Goal: Information Seeking & Learning: Learn about a topic

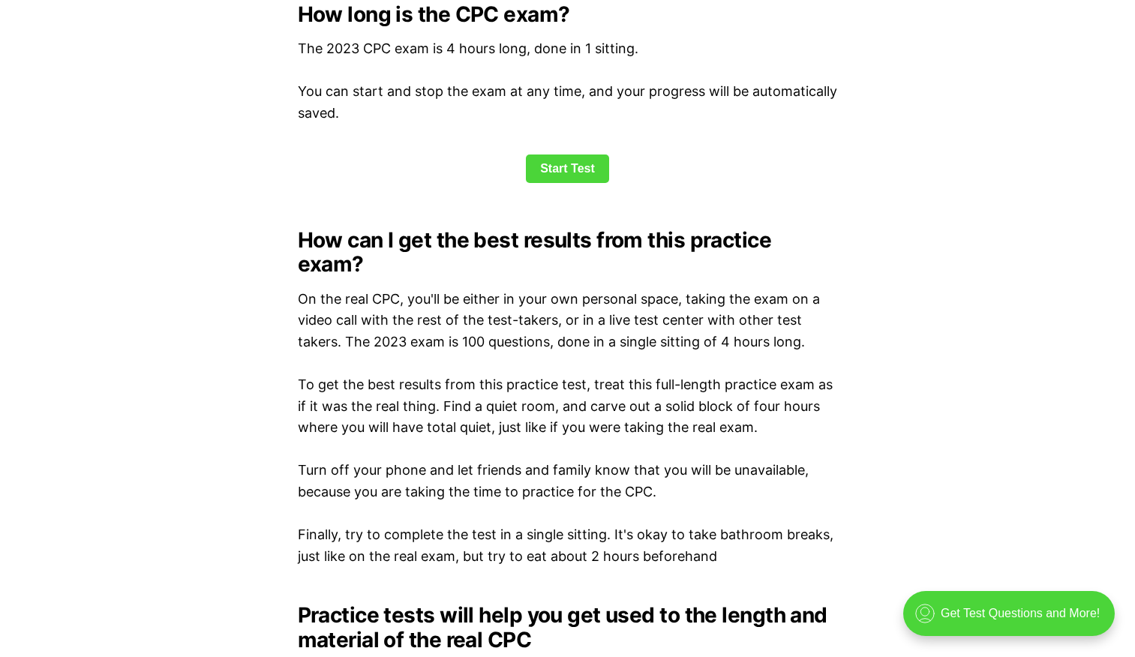
scroll to position [2100, 0]
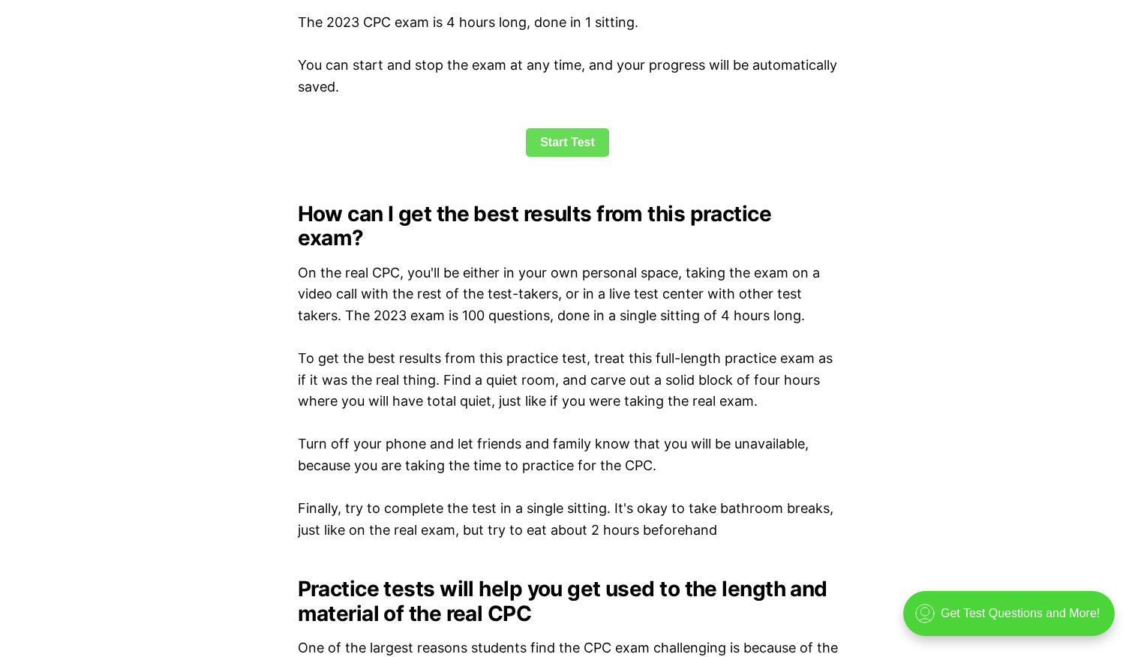
click at [576, 151] on link "Start Test" at bounding box center [567, 142] width 83 height 28
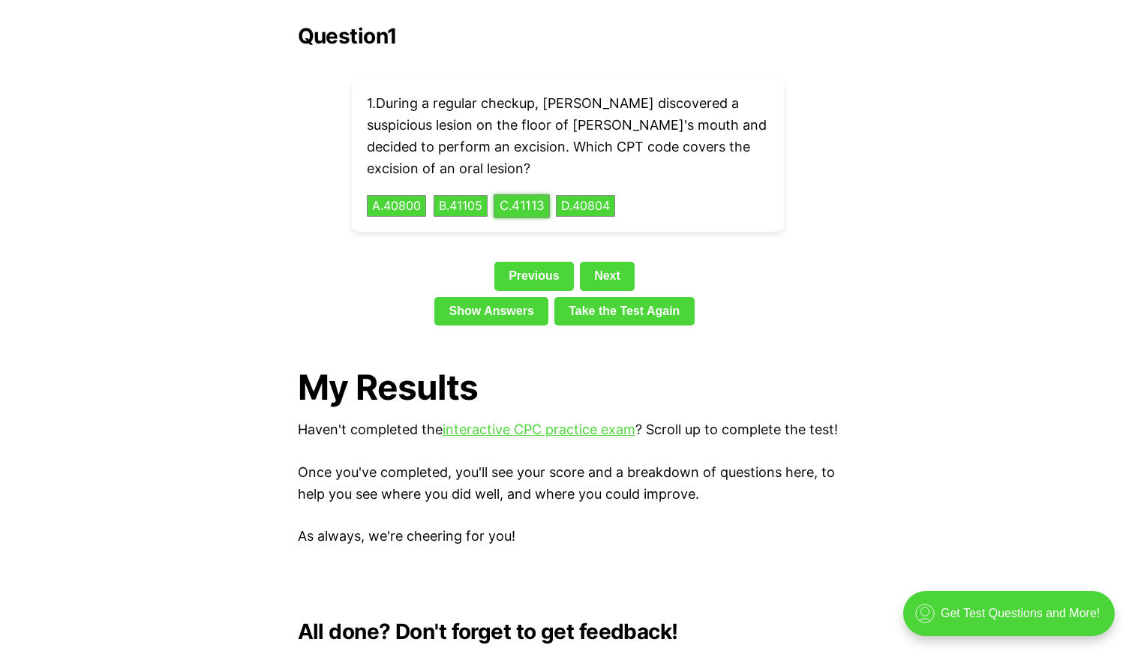
click at [517, 194] on button "C . 41113" at bounding box center [521, 205] width 56 height 23
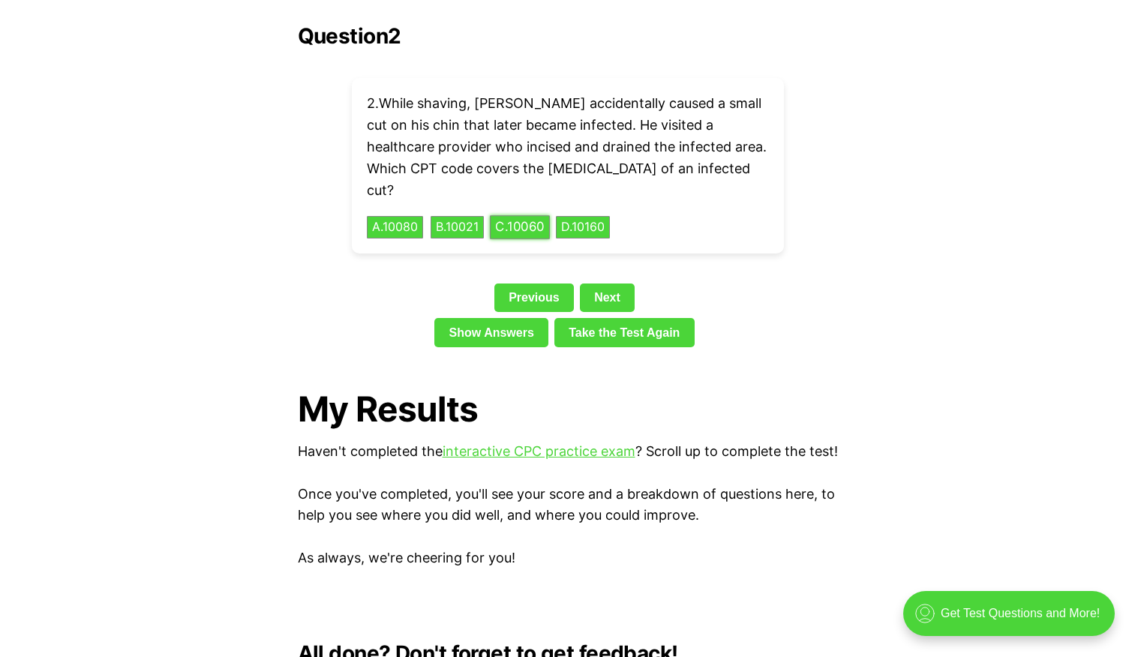
click at [539, 216] on button "C . 10060" at bounding box center [520, 227] width 60 height 23
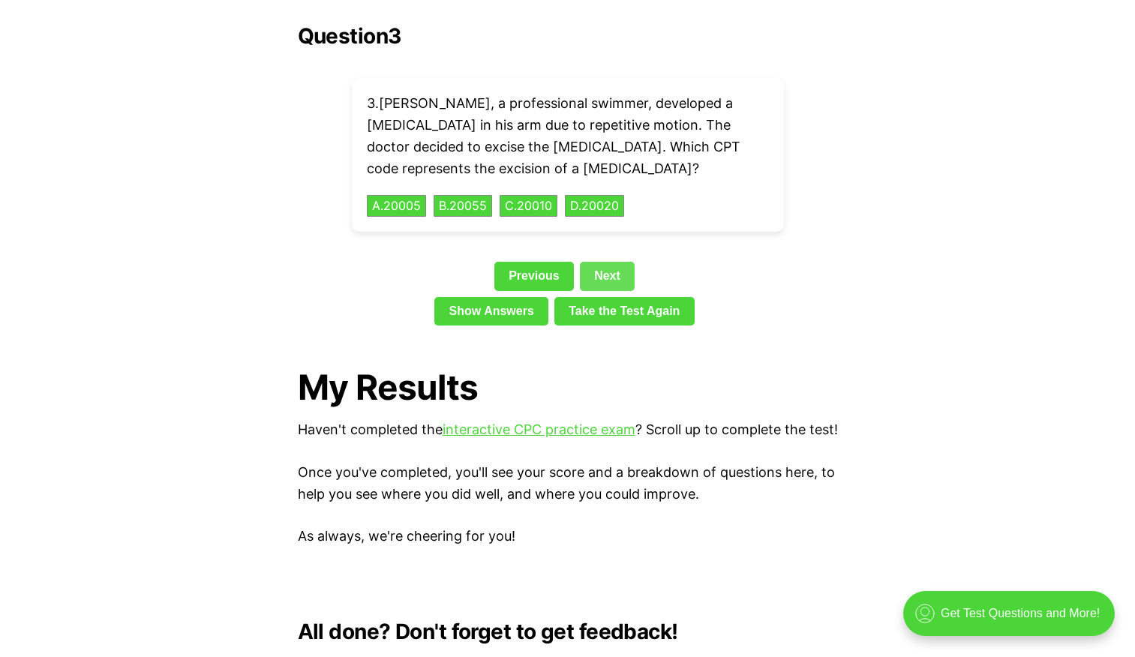
click at [615, 262] on link "Next" at bounding box center [607, 276] width 55 height 28
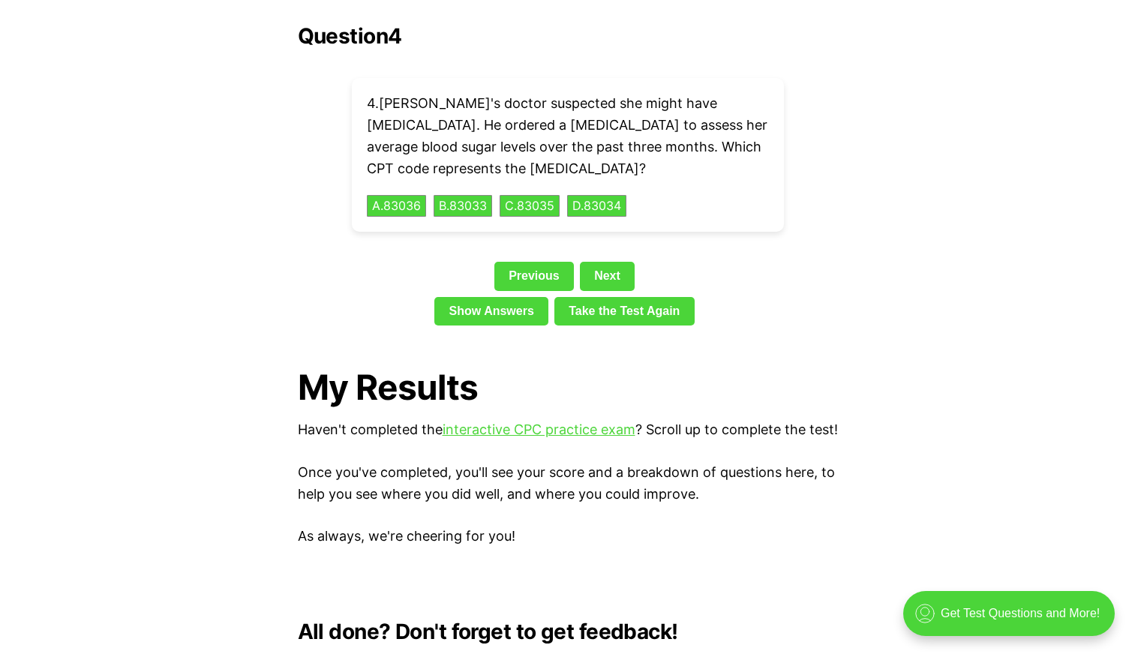
click at [389, 169] on div "4 . Ella's doctor suspected she might have [MEDICAL_DATA]. He ordered a [MEDICA…" at bounding box center [568, 155] width 432 height 154
click at [395, 194] on button "A . 83036" at bounding box center [396, 205] width 62 height 23
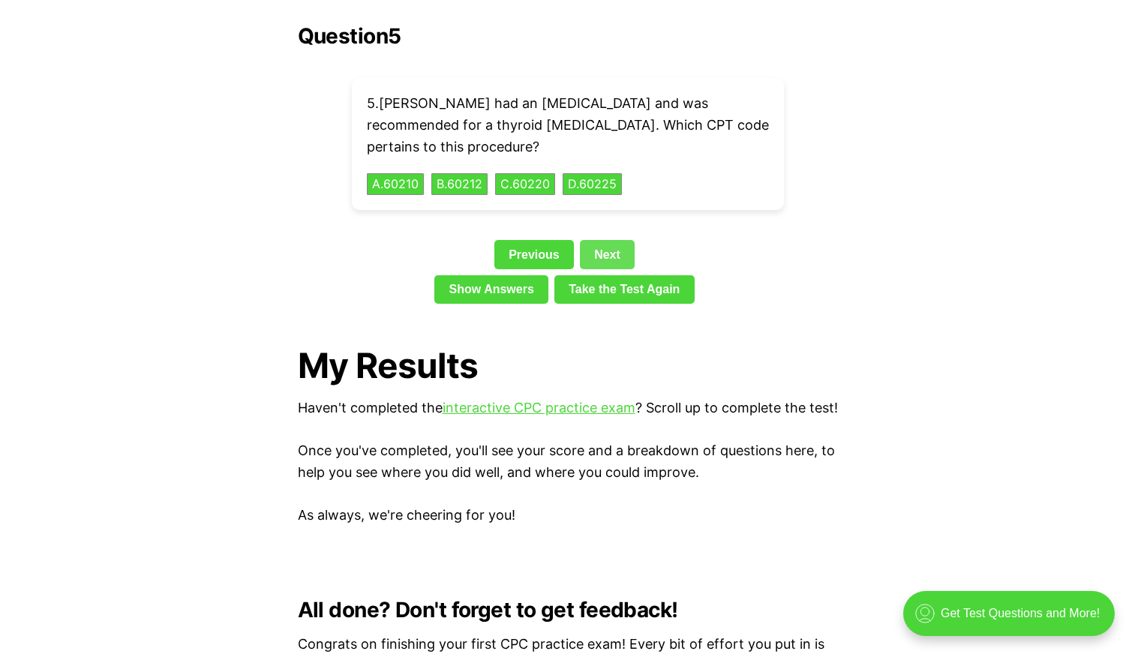
click at [612, 249] on div "Previous Next" at bounding box center [568, 257] width 540 height 34
click at [610, 240] on link "Next" at bounding box center [607, 254] width 55 height 28
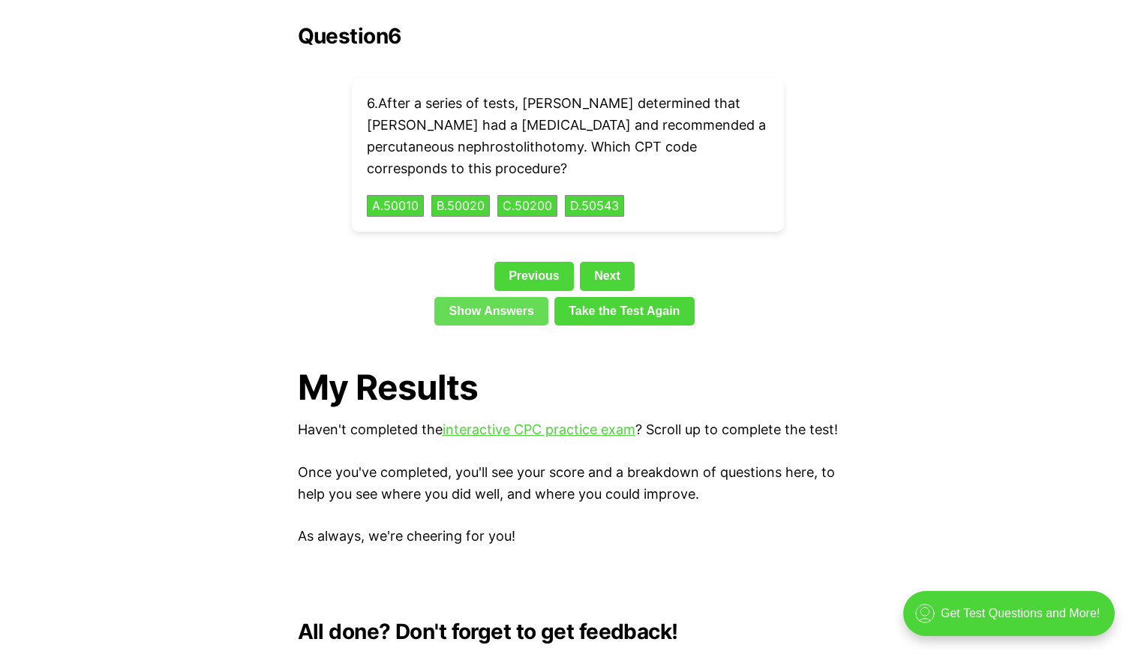
click at [507, 297] on link "Show Answers" at bounding box center [491, 311] width 114 height 28
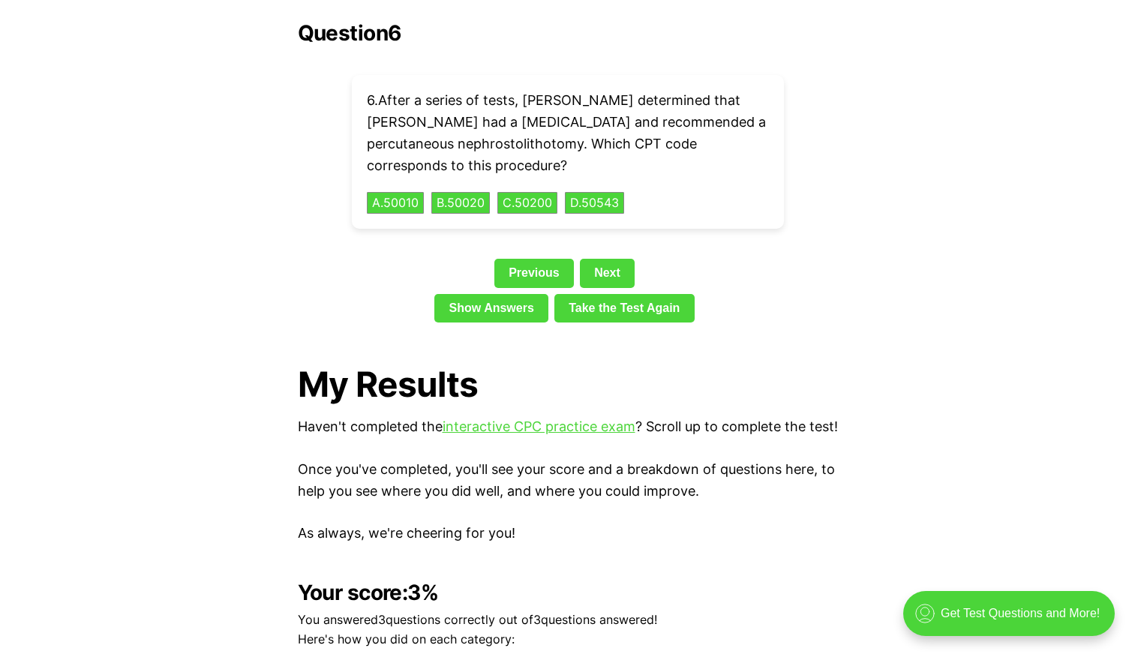
scroll to position [3418, 0]
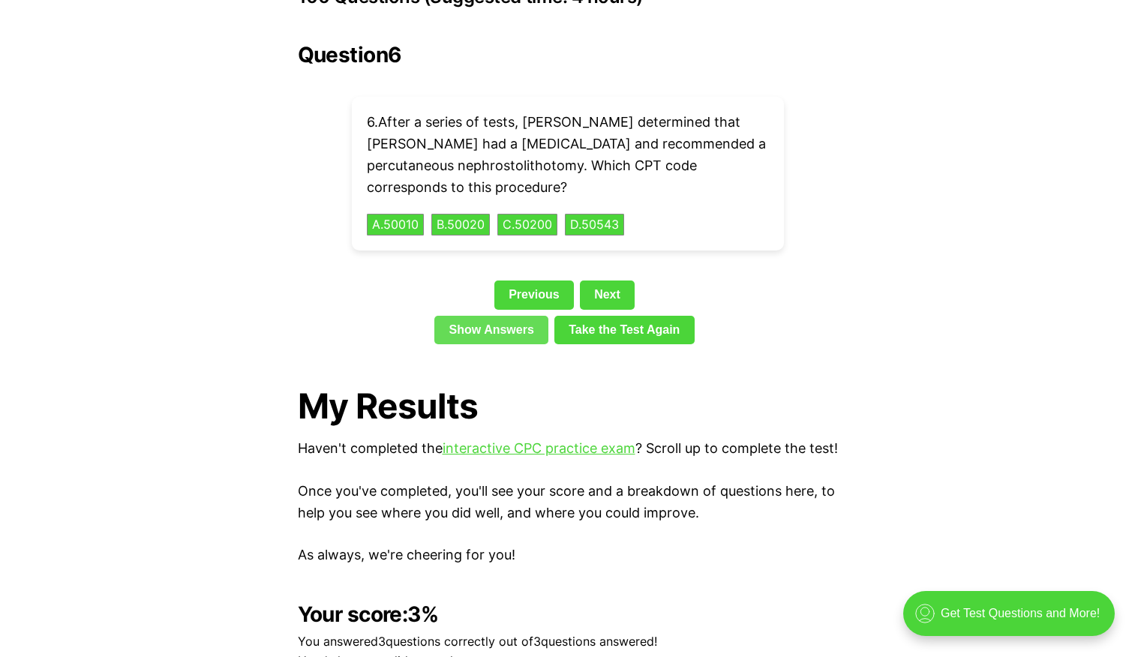
click at [502, 316] on link "Show Answers" at bounding box center [491, 330] width 114 height 28
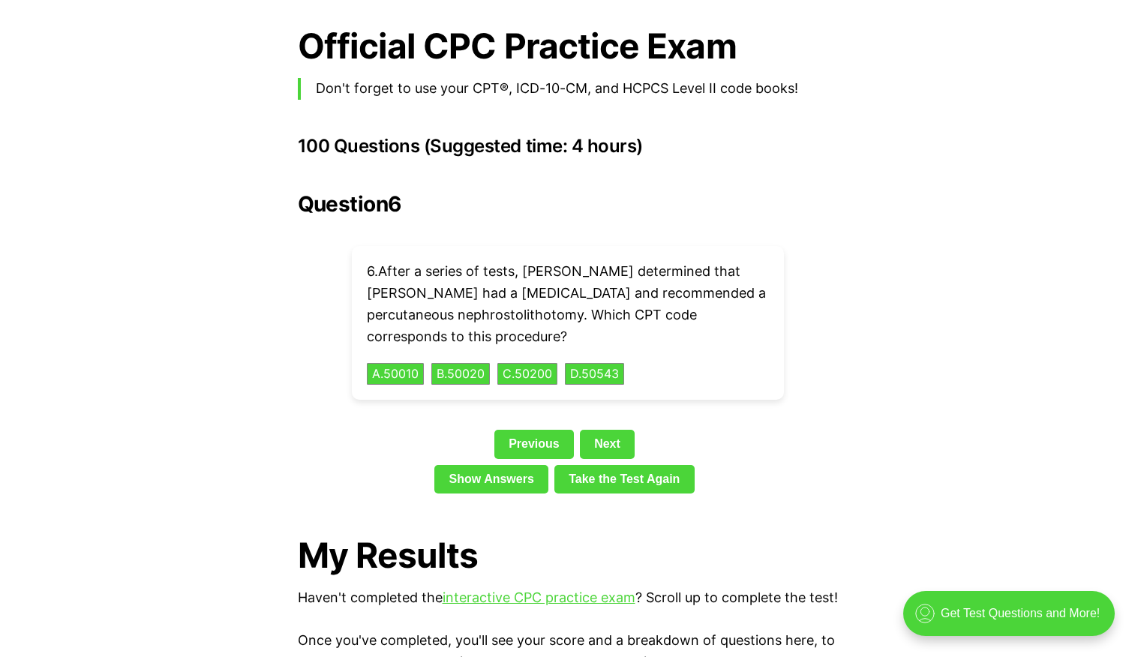
scroll to position [3268, 0]
click at [587, 430] on link "Next" at bounding box center [607, 444] width 55 height 28
